Goal: Find specific page/section: Find specific page/section

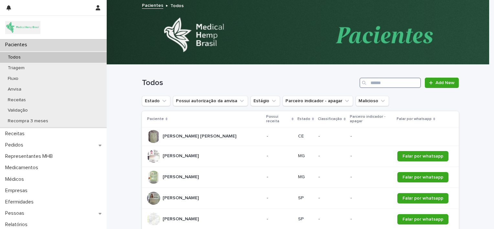
click at [374, 86] on input "Search" at bounding box center [390, 83] width 61 height 10
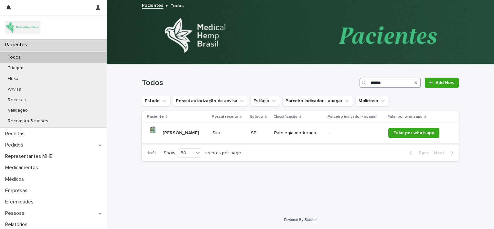
type input "******"
click at [193, 133] on p "[PERSON_NAME]" at bounding box center [182, 132] width 38 height 7
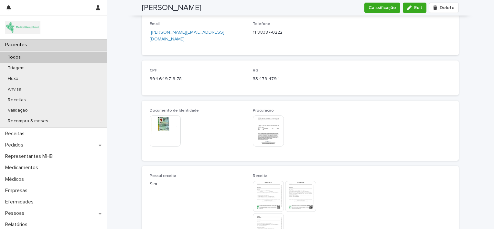
scroll to position [419, 0]
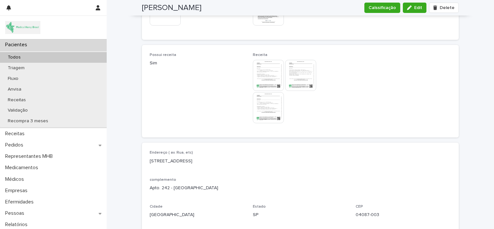
click at [261, 69] on img at bounding box center [268, 75] width 31 height 31
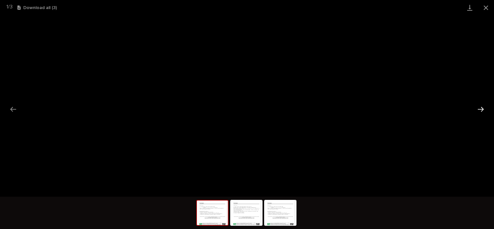
click at [479, 111] on button "Next slide" at bounding box center [481, 109] width 14 height 13
click at [485, 8] on button "Close gallery" at bounding box center [486, 7] width 16 height 15
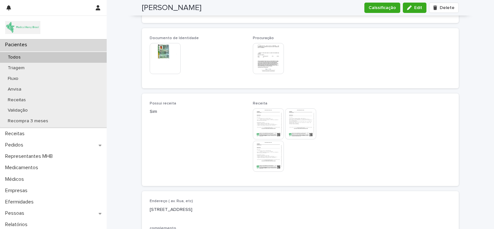
scroll to position [371, 0]
click at [264, 119] on img at bounding box center [268, 123] width 31 height 31
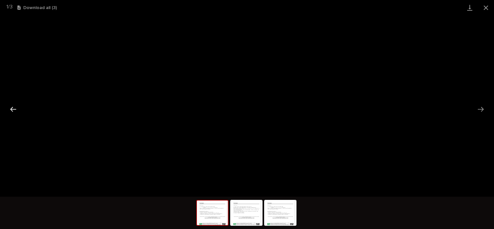
click at [13, 115] on button "Previous slide" at bounding box center [13, 109] width 14 height 13
click at [486, 5] on button "Close gallery" at bounding box center [486, 7] width 16 height 15
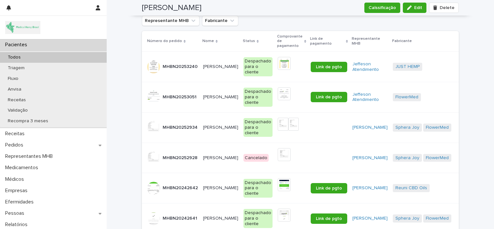
scroll to position [1095, 0]
click at [212, 93] on p "[PERSON_NAME]" at bounding box center [221, 96] width 37 height 7
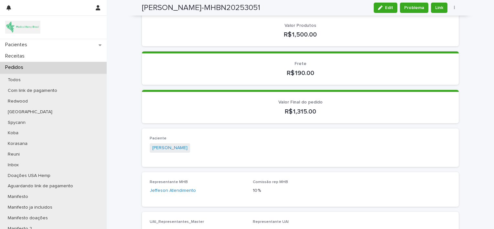
scroll to position [139, 0]
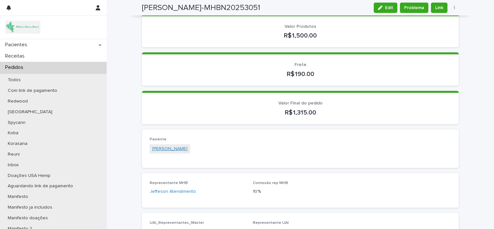
click at [172, 147] on link "[PERSON_NAME]" at bounding box center [169, 148] width 35 height 7
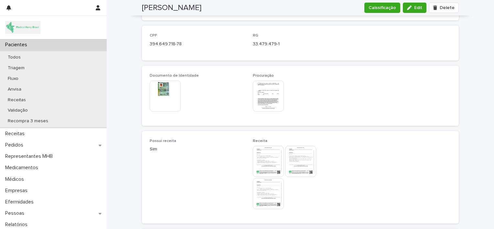
scroll to position [333, 0]
click at [159, 83] on img at bounding box center [165, 95] width 31 height 31
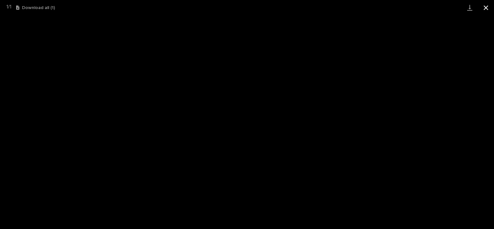
click at [488, 6] on button "Close gallery" at bounding box center [486, 7] width 16 height 15
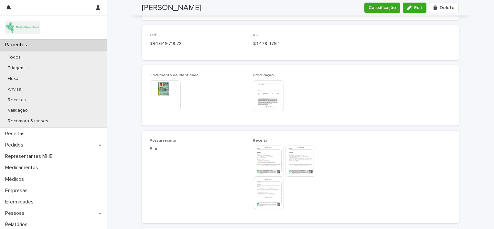
click at [265, 97] on img at bounding box center [268, 95] width 31 height 31
